Goal: Information Seeking & Learning: Learn about a topic

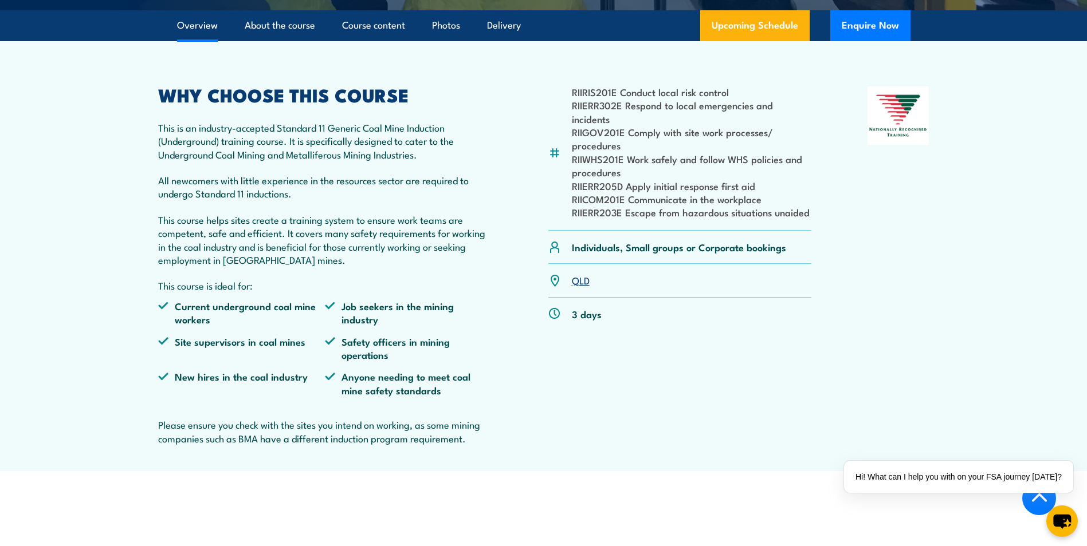
scroll to position [115, 0]
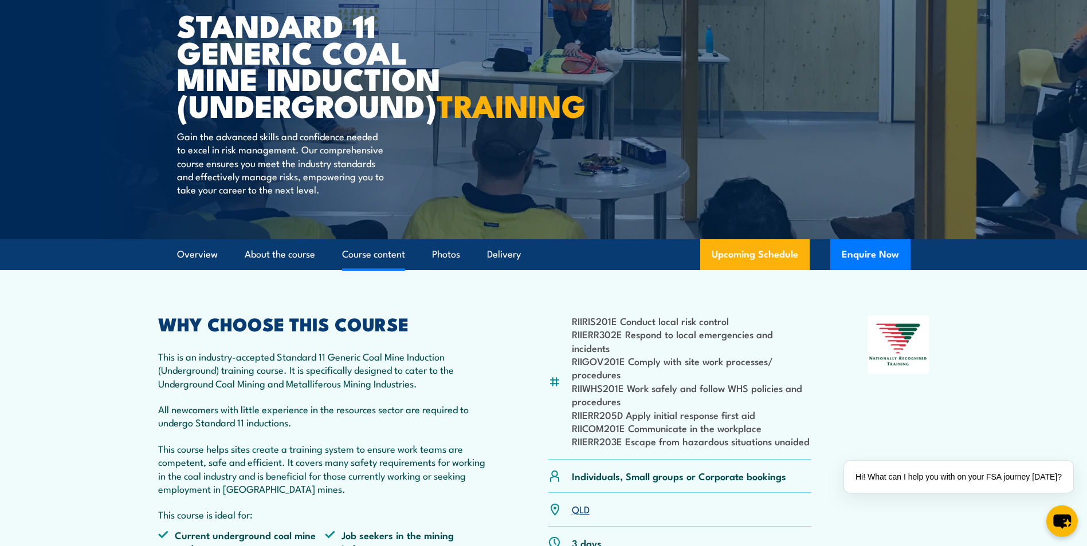
click at [393, 270] on link "Course content" at bounding box center [373, 254] width 63 height 30
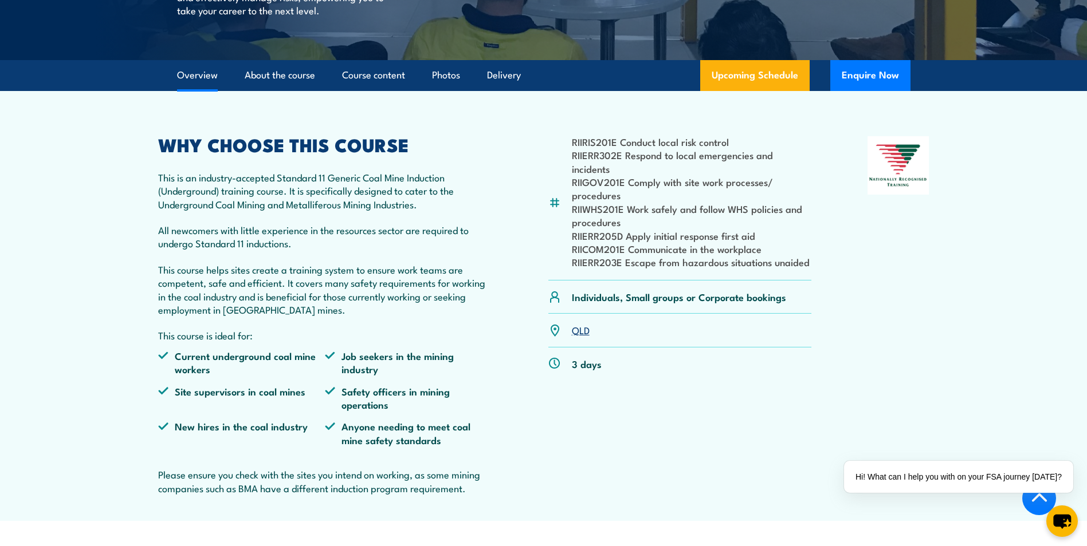
scroll to position [7, 0]
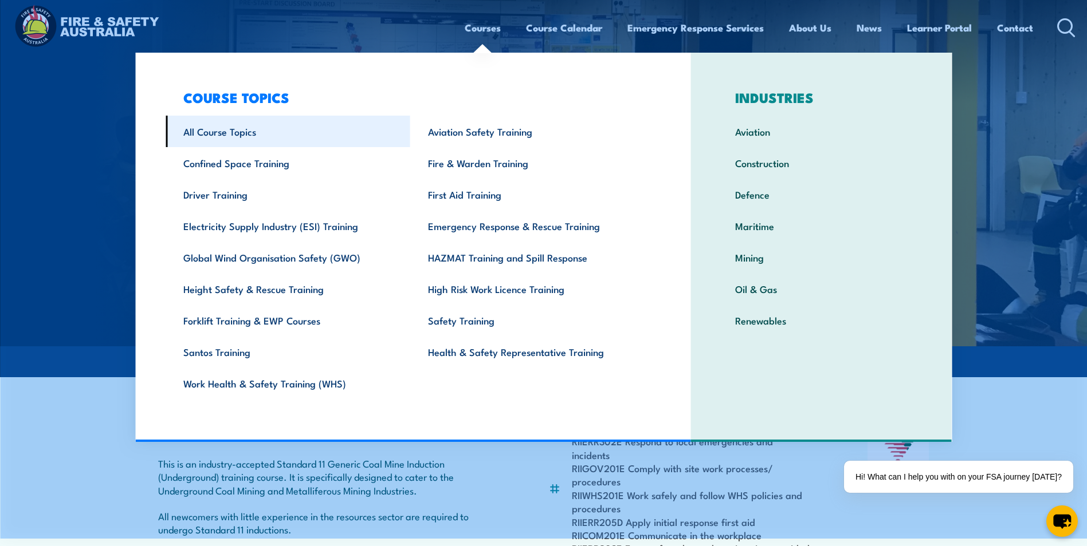
click at [220, 133] on link "All Course Topics" at bounding box center [288, 132] width 245 height 32
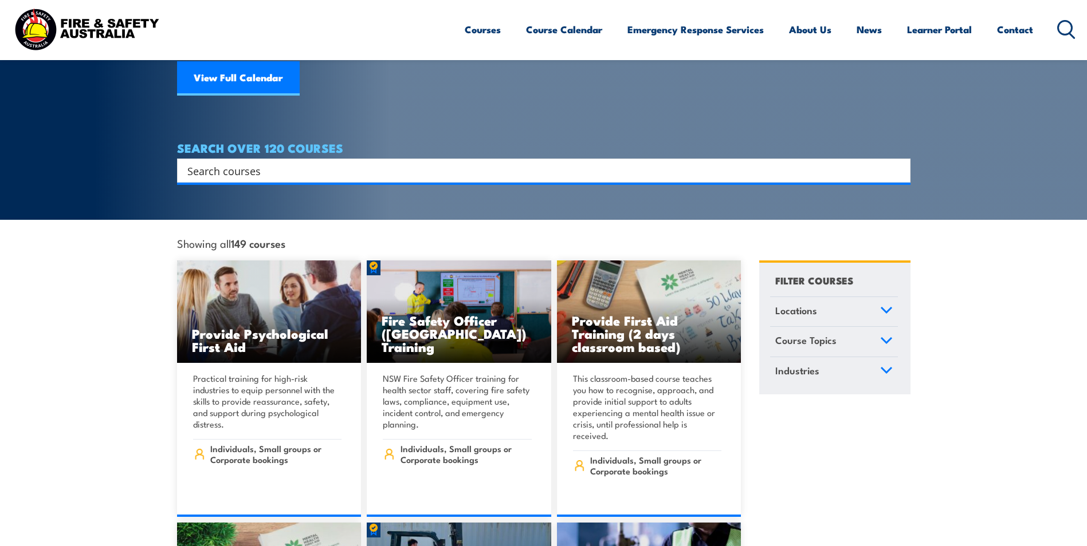
scroll to position [172, 0]
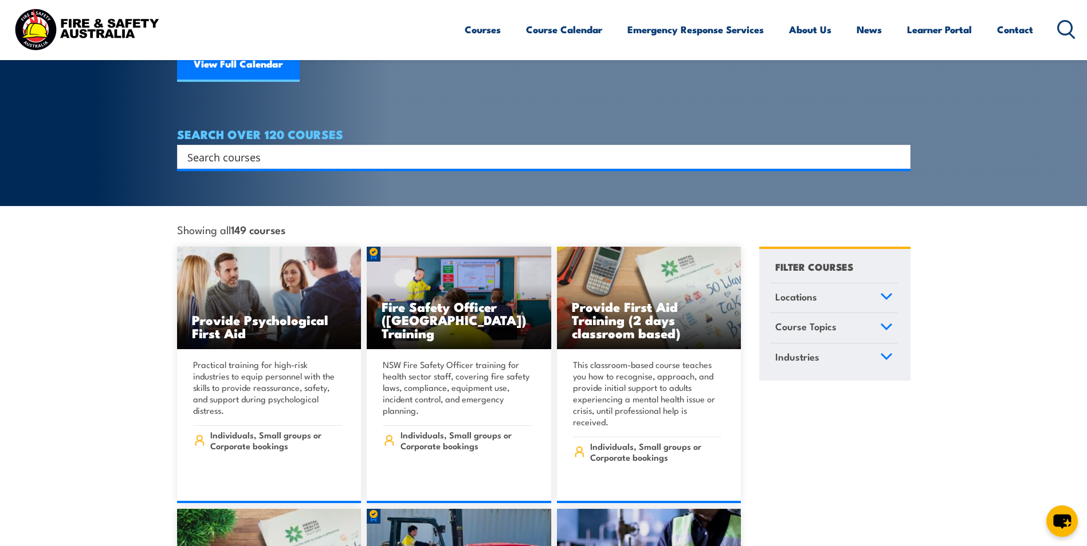
click at [296, 148] on input "Search input" at bounding box center [536, 156] width 698 height 17
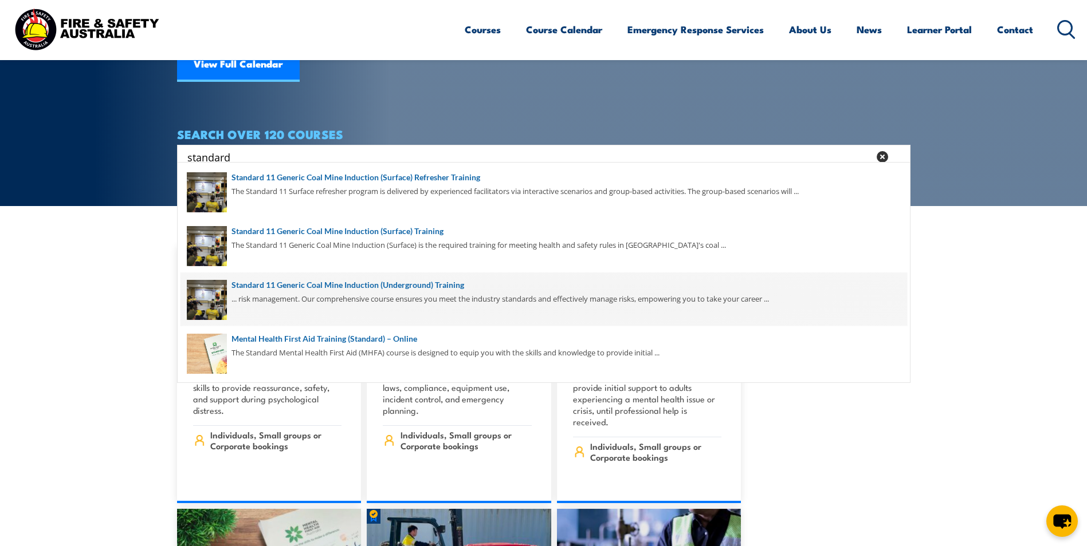
type input "standard"
click at [337, 284] on span at bounding box center [543, 300] width 726 height 54
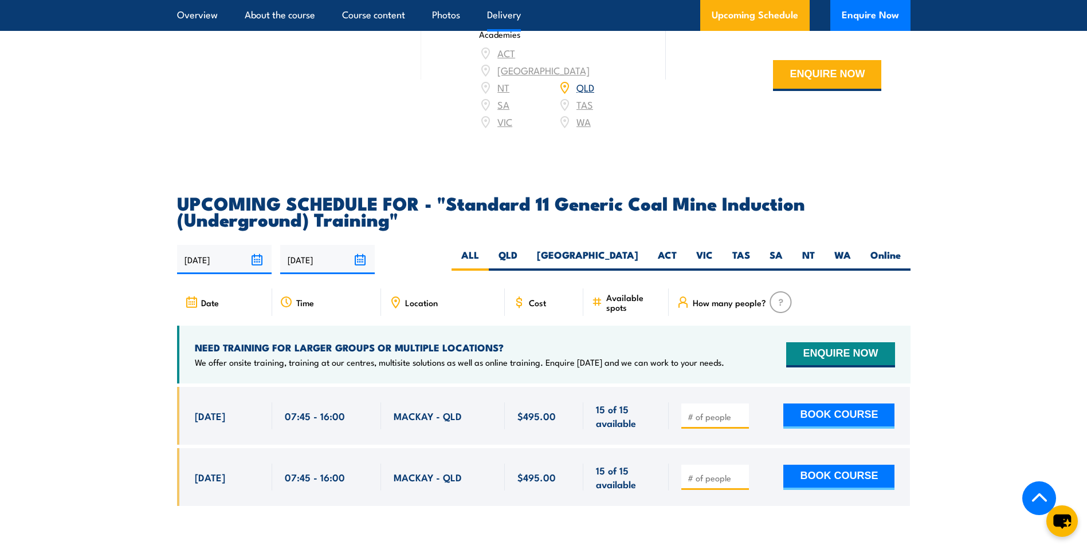
scroll to position [1947, 0]
